Goal: Find specific page/section

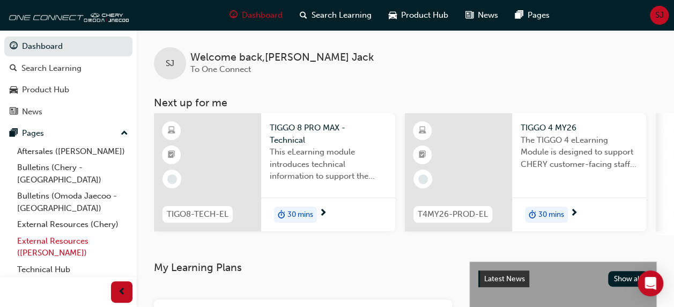
scroll to position [17, 0]
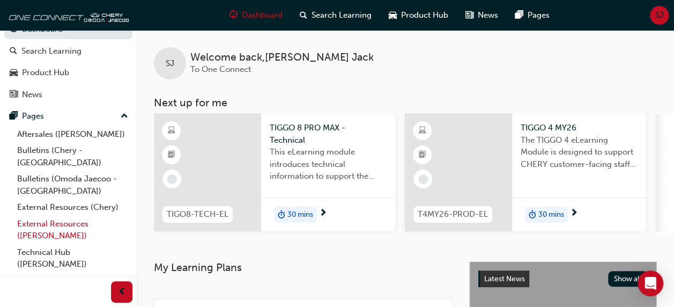
click at [56, 216] on link "External Resources ([PERSON_NAME])" at bounding box center [73, 230] width 120 height 28
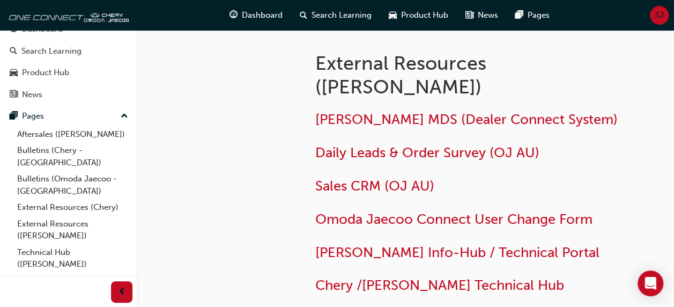
scroll to position [99, 0]
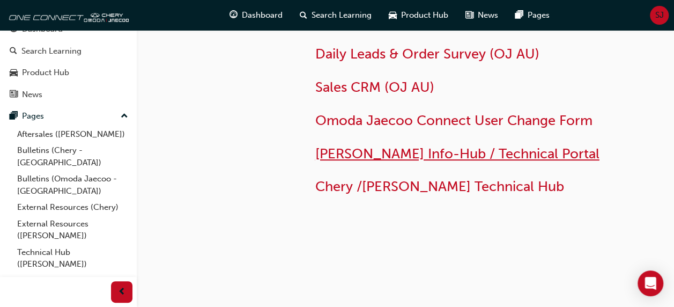
click at [462, 155] on span "[PERSON_NAME] Info-Hub / Technical Portal" at bounding box center [457, 153] width 284 height 17
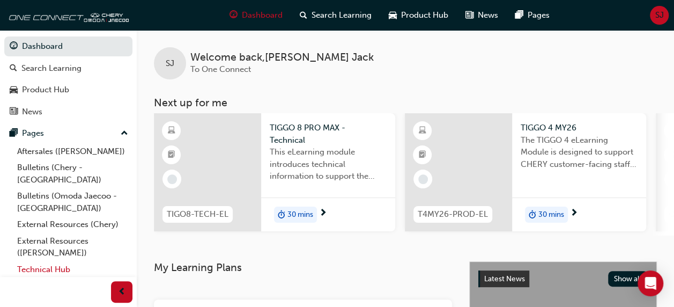
click at [46, 261] on link "Technical Hub ([PERSON_NAME])" at bounding box center [73, 275] width 120 height 28
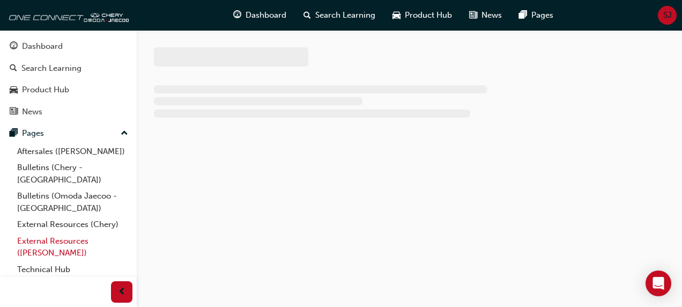
click at [56, 235] on link "External Resources ([PERSON_NAME])" at bounding box center [73, 247] width 120 height 28
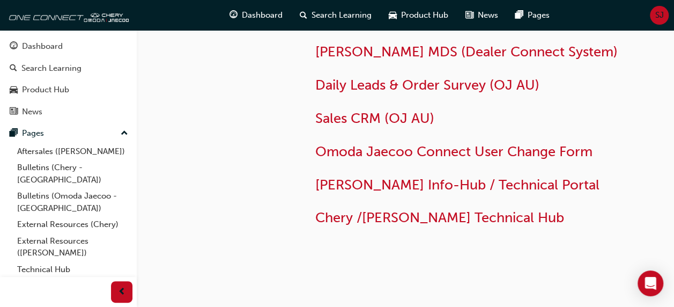
scroll to position [69, 0]
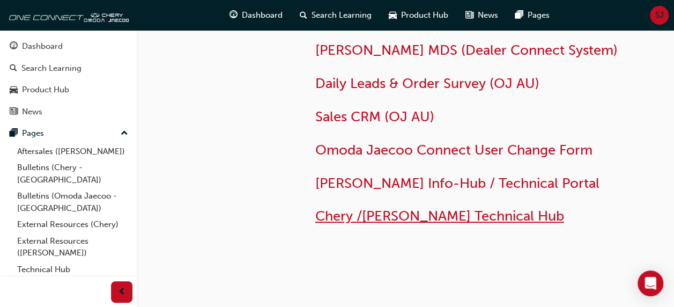
click at [409, 211] on span "Chery /[PERSON_NAME] Technical Hub" at bounding box center [439, 216] width 249 height 17
